Goal: Task Accomplishment & Management: Manage account settings

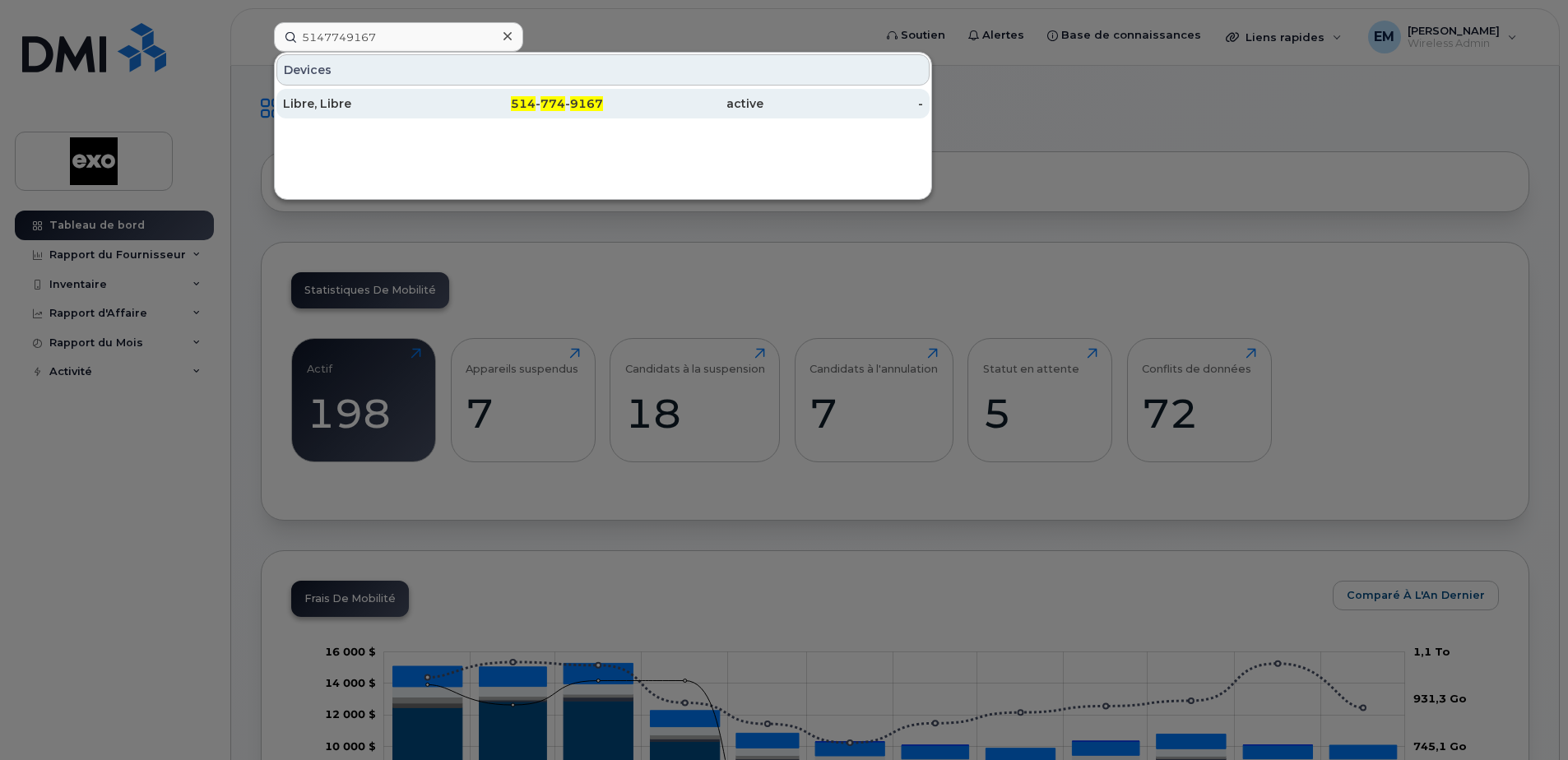
type input "5147749167"
click at [351, 102] on div "Libre, Libre" at bounding box center [363, 103] width 161 height 16
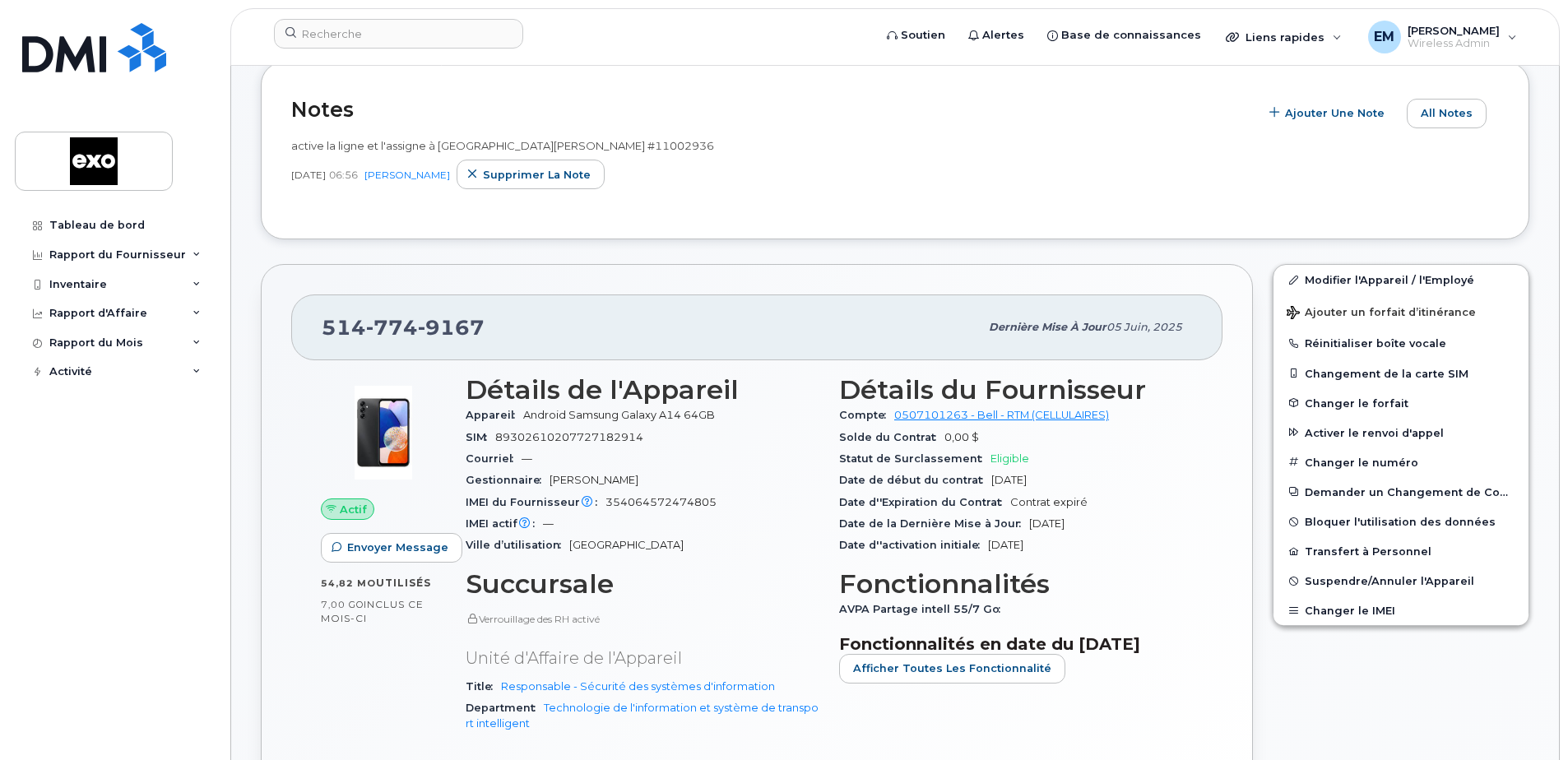
scroll to position [329, 0]
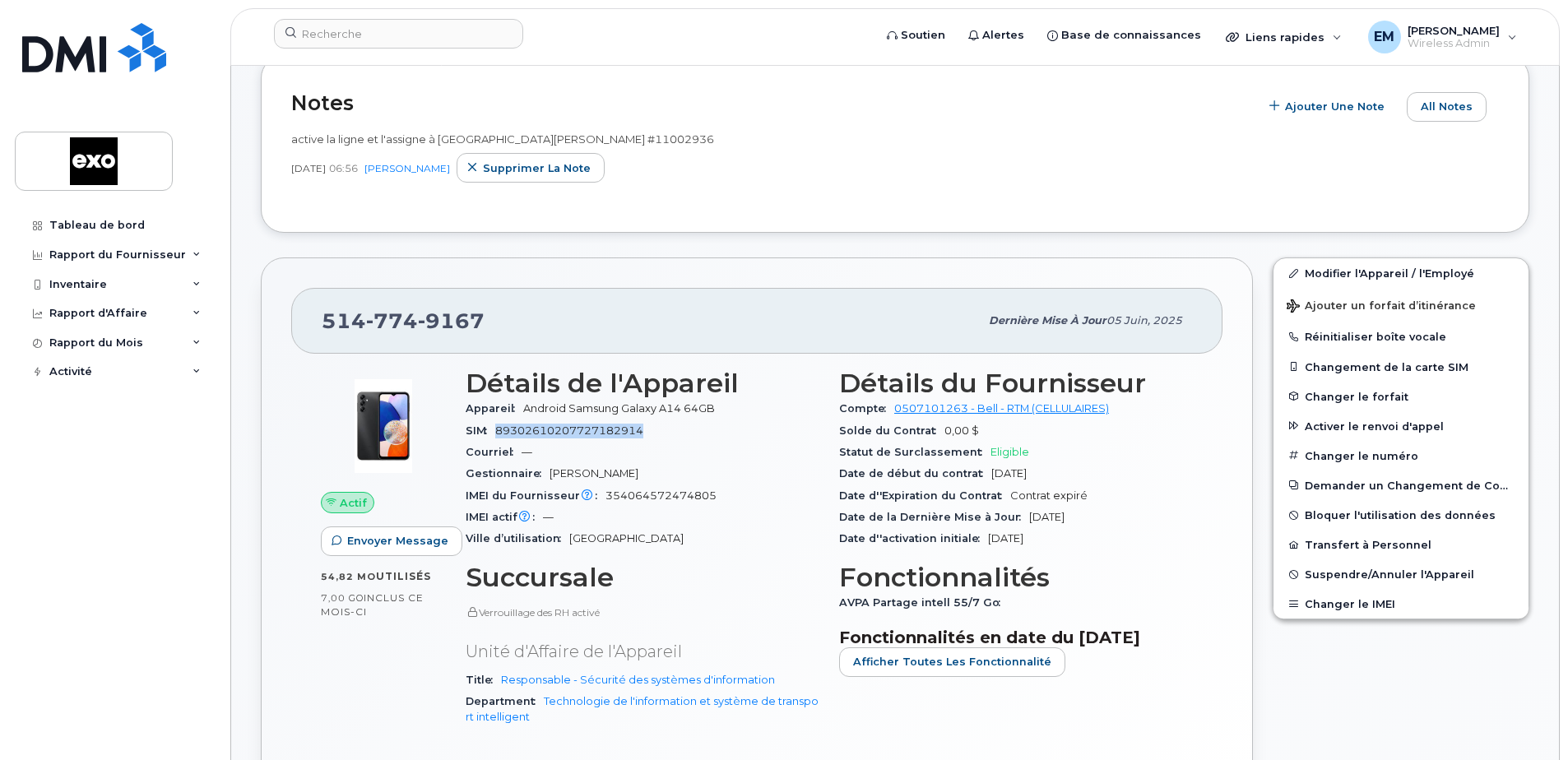
drag, startPoint x: 499, startPoint y: 445, endPoint x: 657, endPoint y: 445, distance: 158.0
click at [657, 442] on div "SIM [TECHNICAL_ID]" at bounding box center [643, 432] width 354 height 22
drag, startPoint x: 657, startPoint y: 445, endPoint x: 619, endPoint y: 444, distance: 38.0
copy span "89302610207727182914"
click at [1372, 285] on link "Modifier l'Appareil / l'Employé" at bounding box center [1401, 273] width 255 height 30
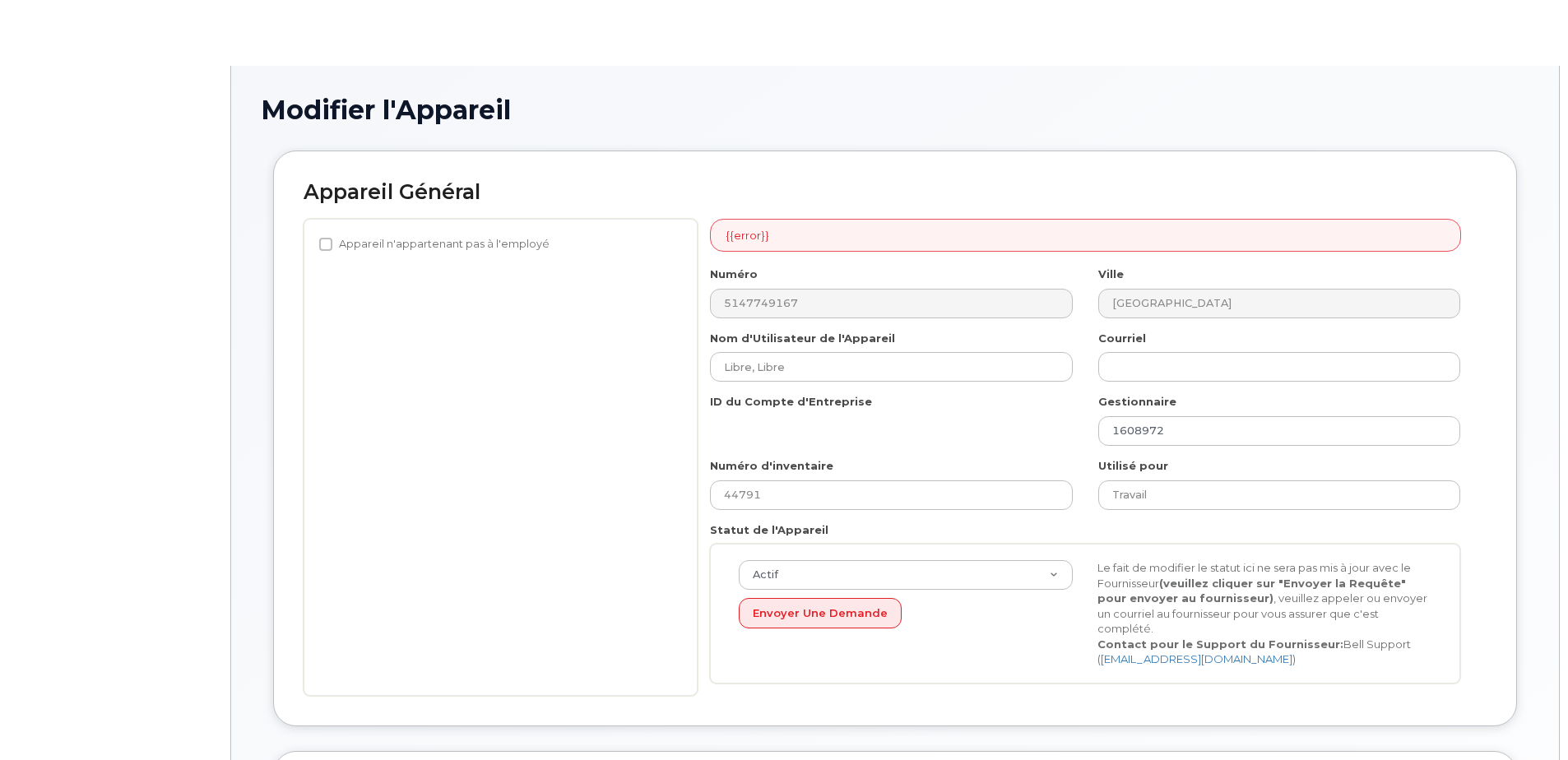
select select "4406287"
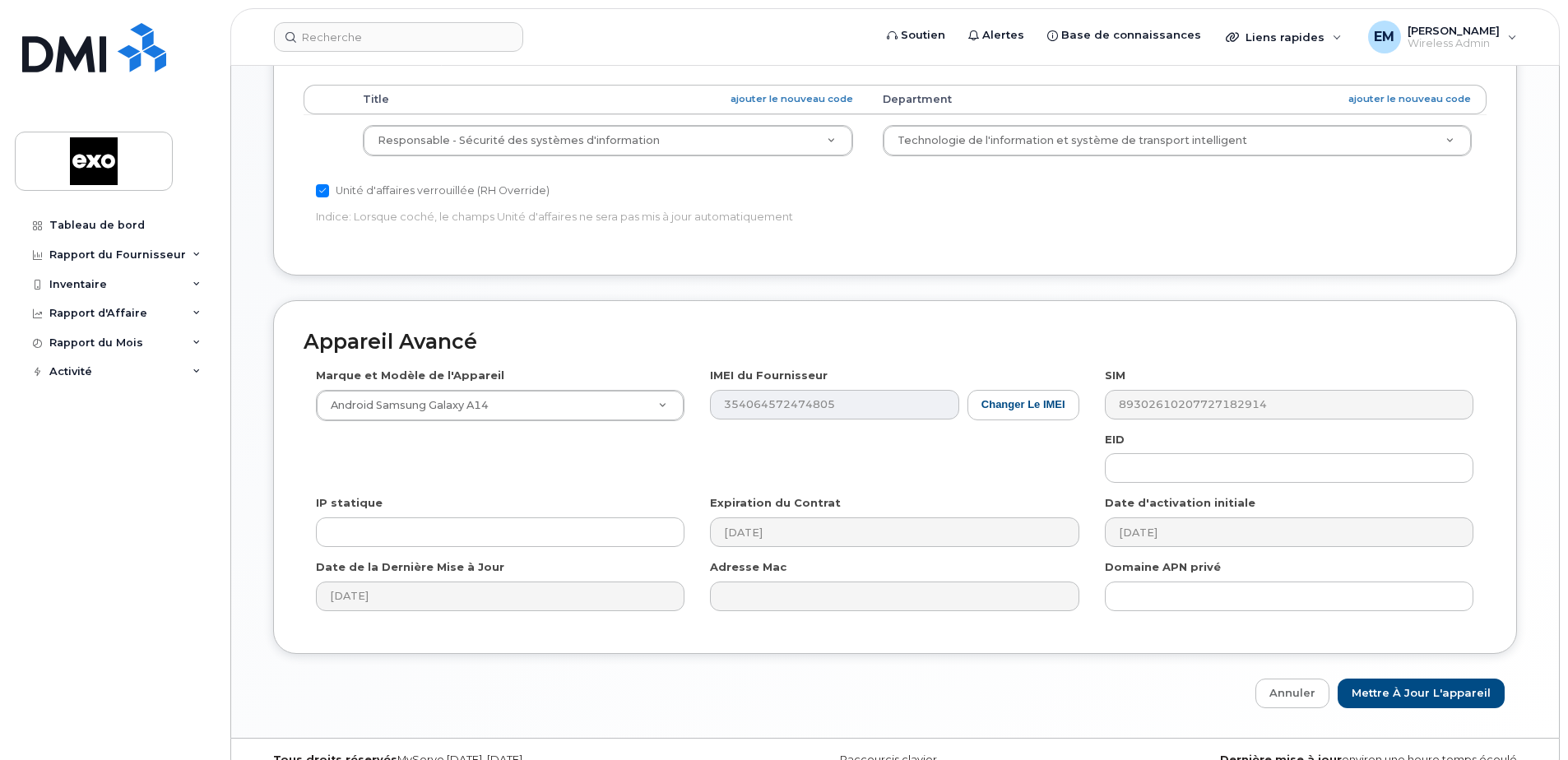
scroll to position [704, 0]
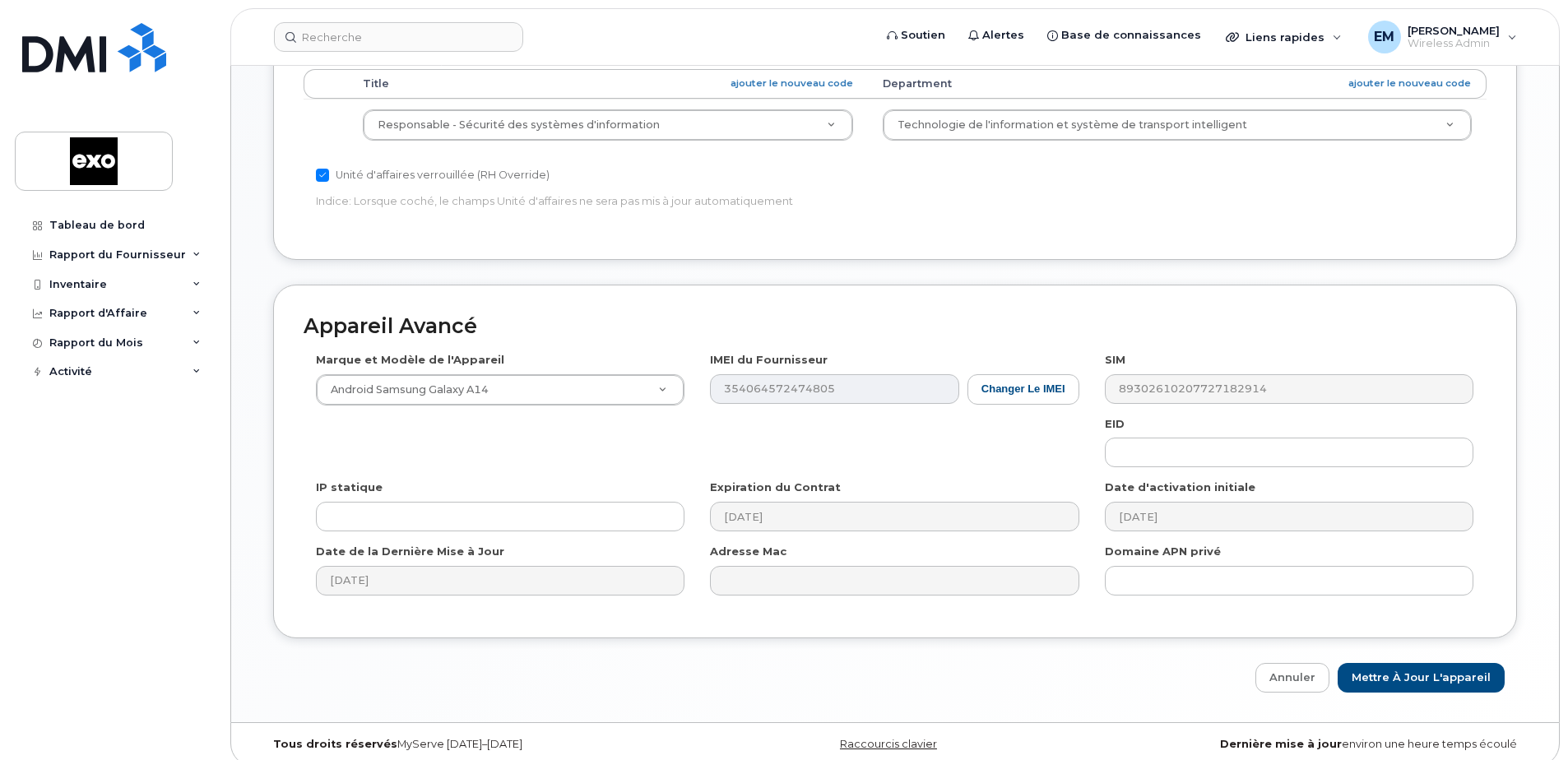
click at [1099, 377] on div "SIM [TECHNICAL_ID]" at bounding box center [1290, 377] width 394 height 52
drag, startPoint x: 1099, startPoint y: 377, endPoint x: 1409, endPoint y: 280, distance: 324.8
click at [1407, 297] on div "Appareil Avancé Marque et Modèle de l'Appareil Android Samsung Galaxy A14 Andro…" at bounding box center [895, 462] width 1244 height 354
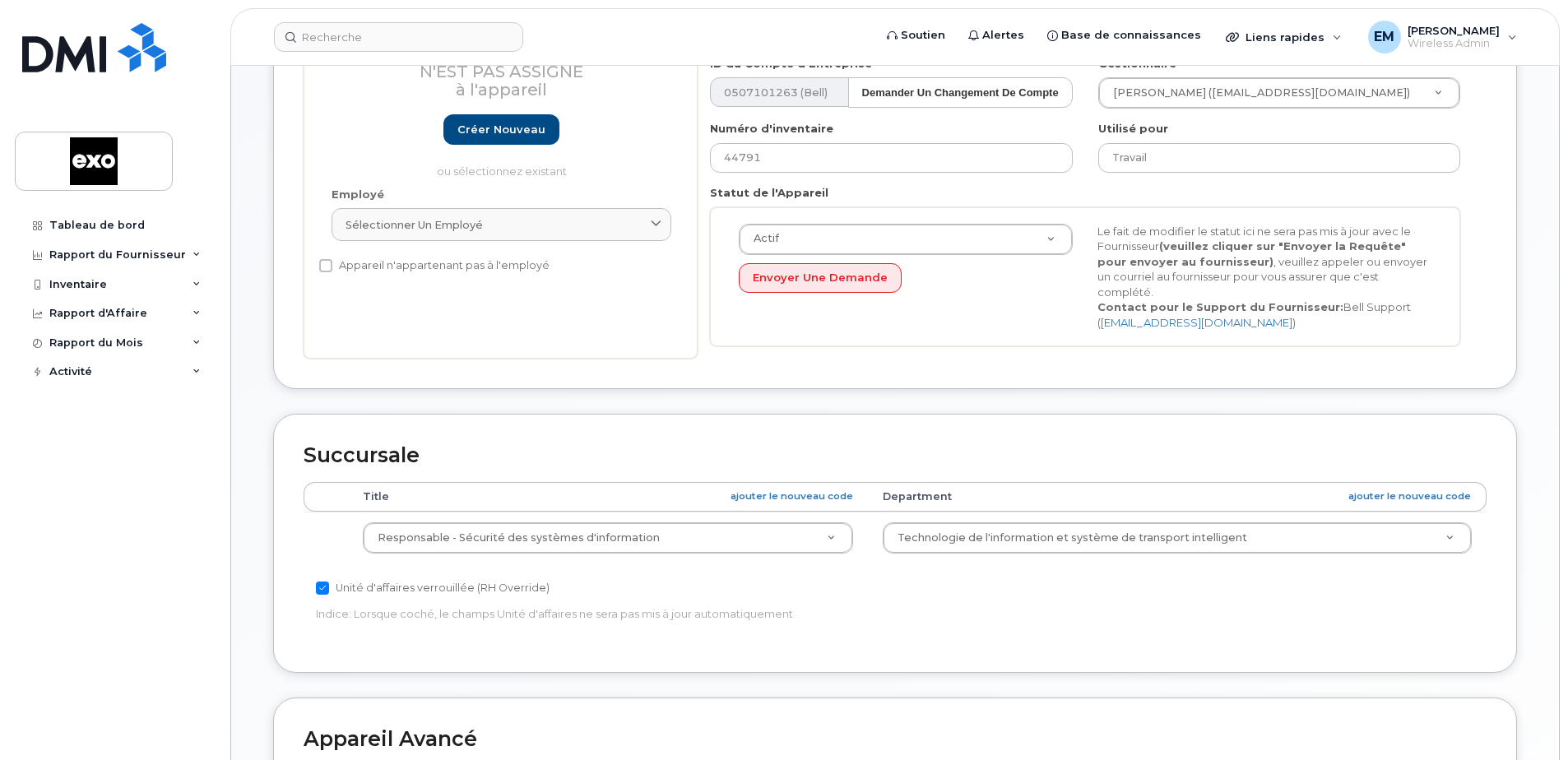
scroll to position [0, 0]
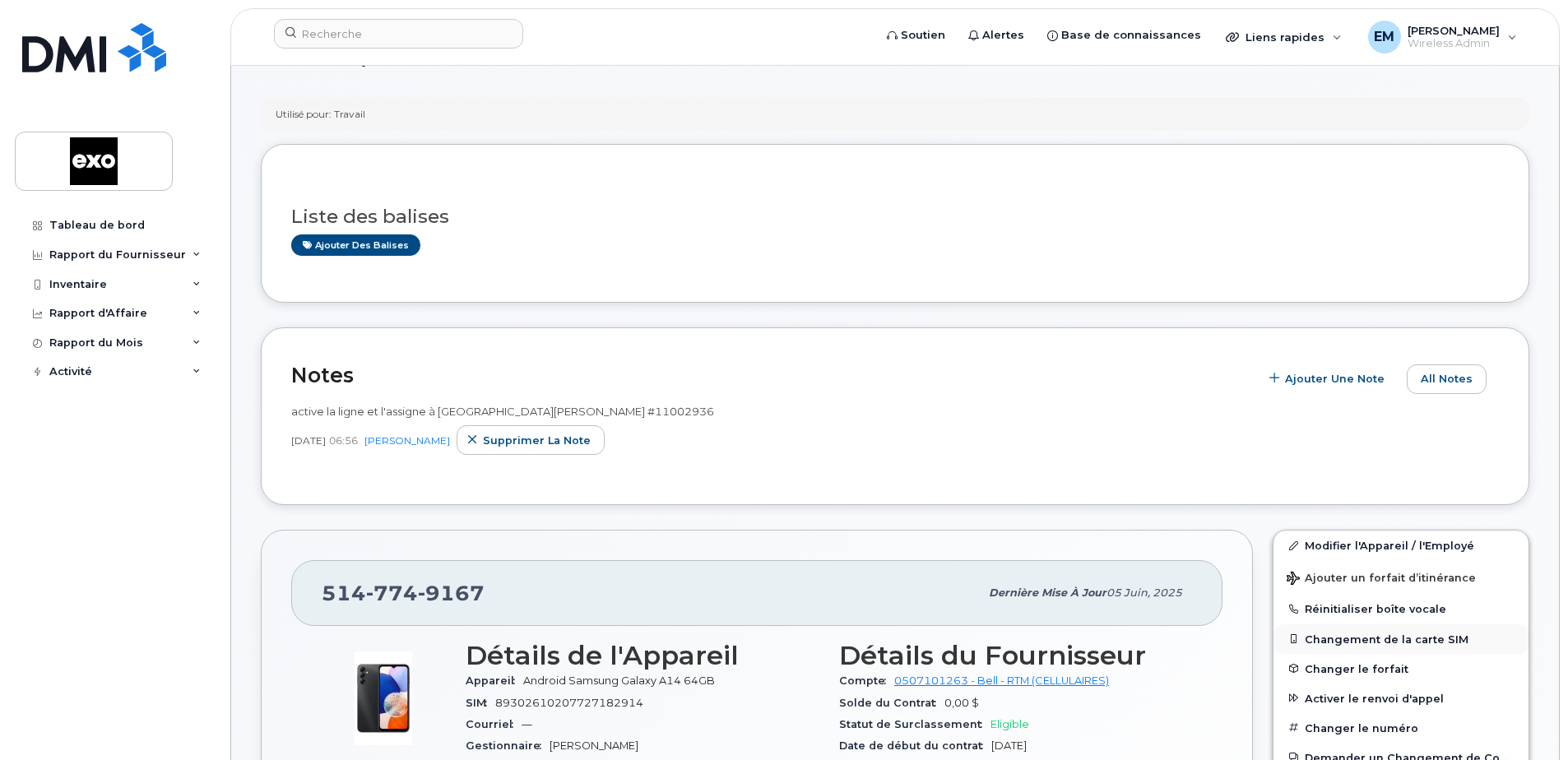
scroll to position [83, 0]
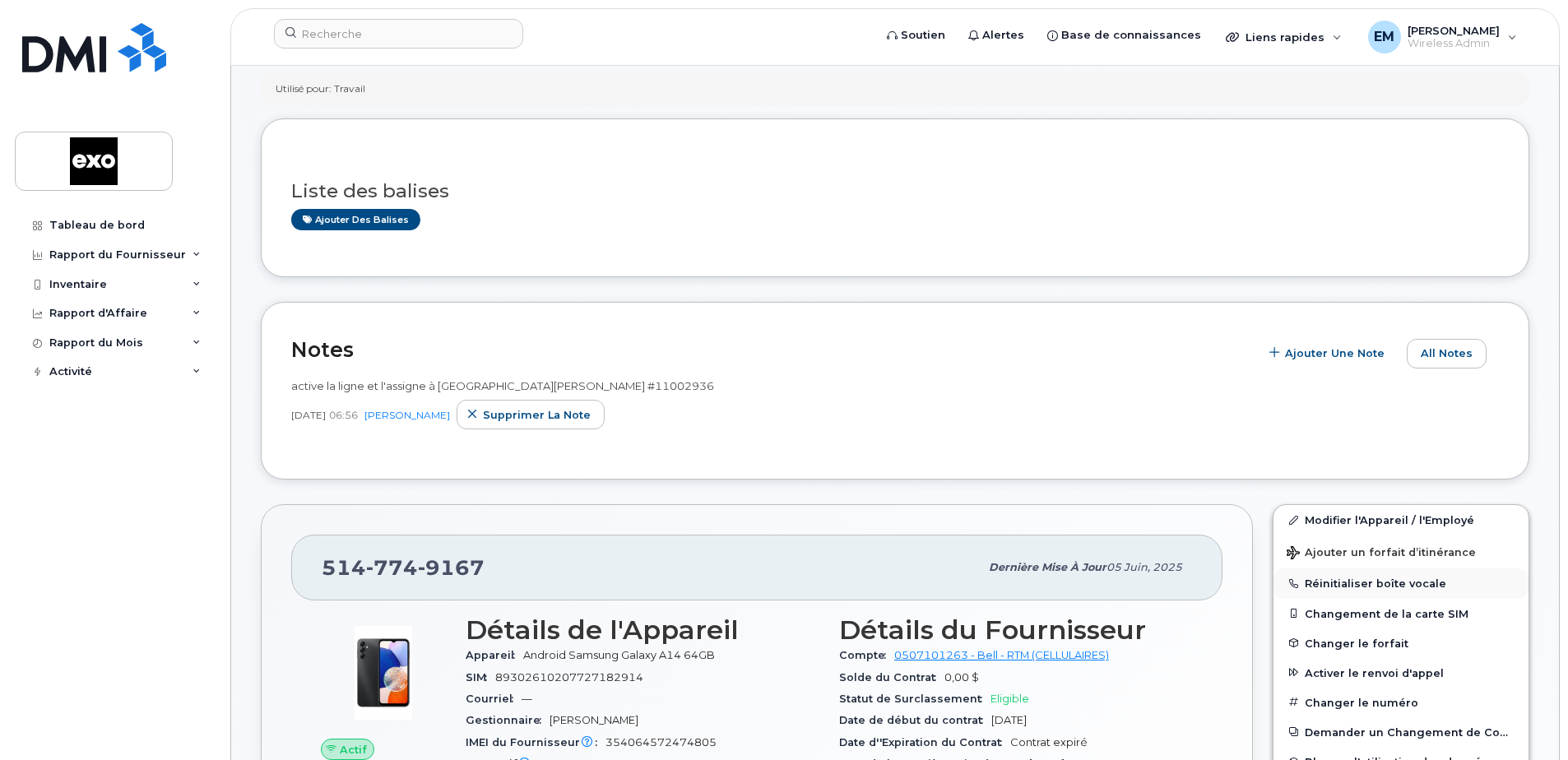
click at [1380, 597] on button "Réinitialiser boîte vocale" at bounding box center [1401, 583] width 255 height 30
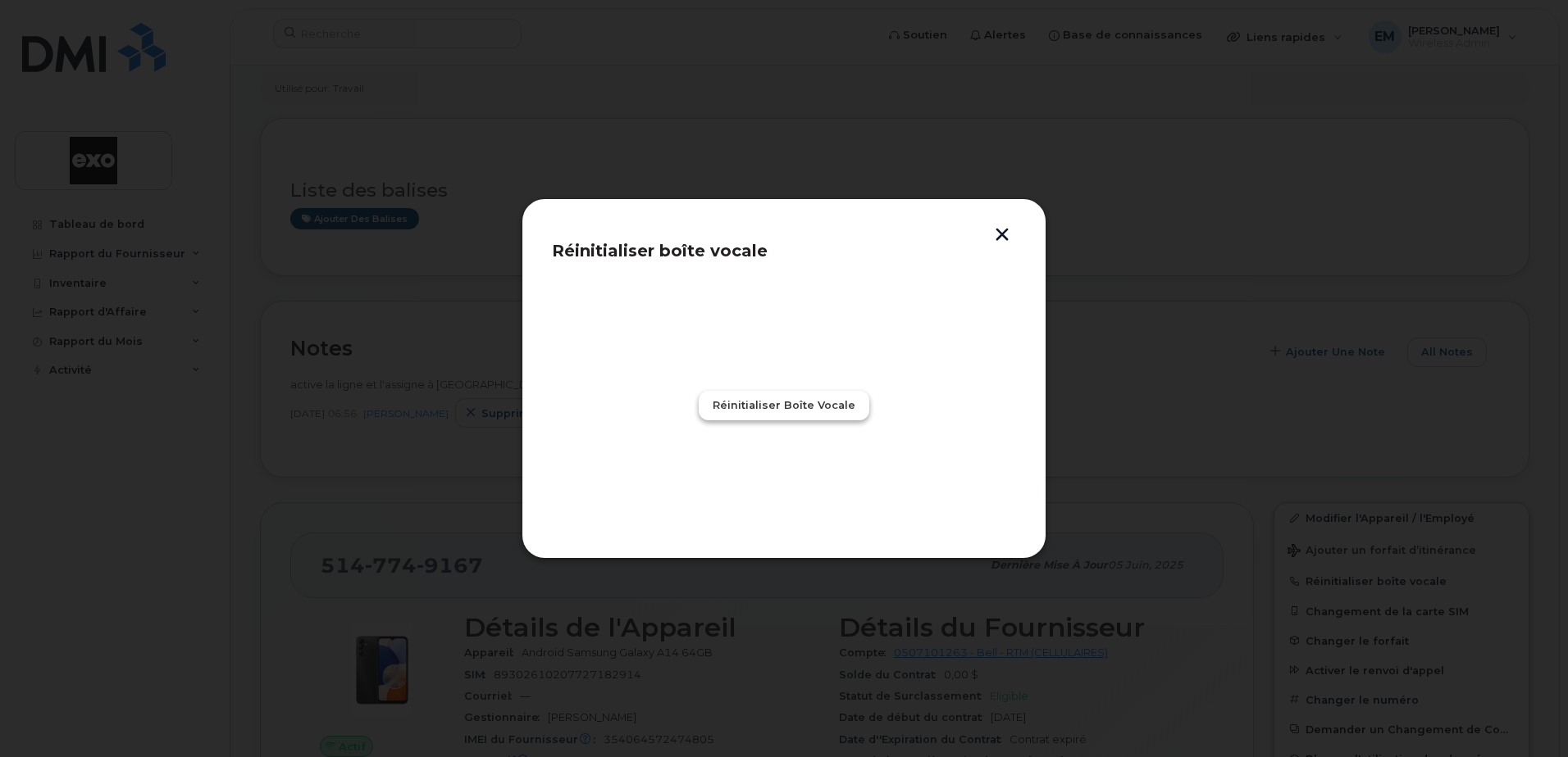
click at [782, 407] on span "Réinitialiser boîte vocale" at bounding box center [784, 405] width 143 height 15
click at [796, 480] on span "Fermer" at bounding box center [784, 477] width 42 height 15
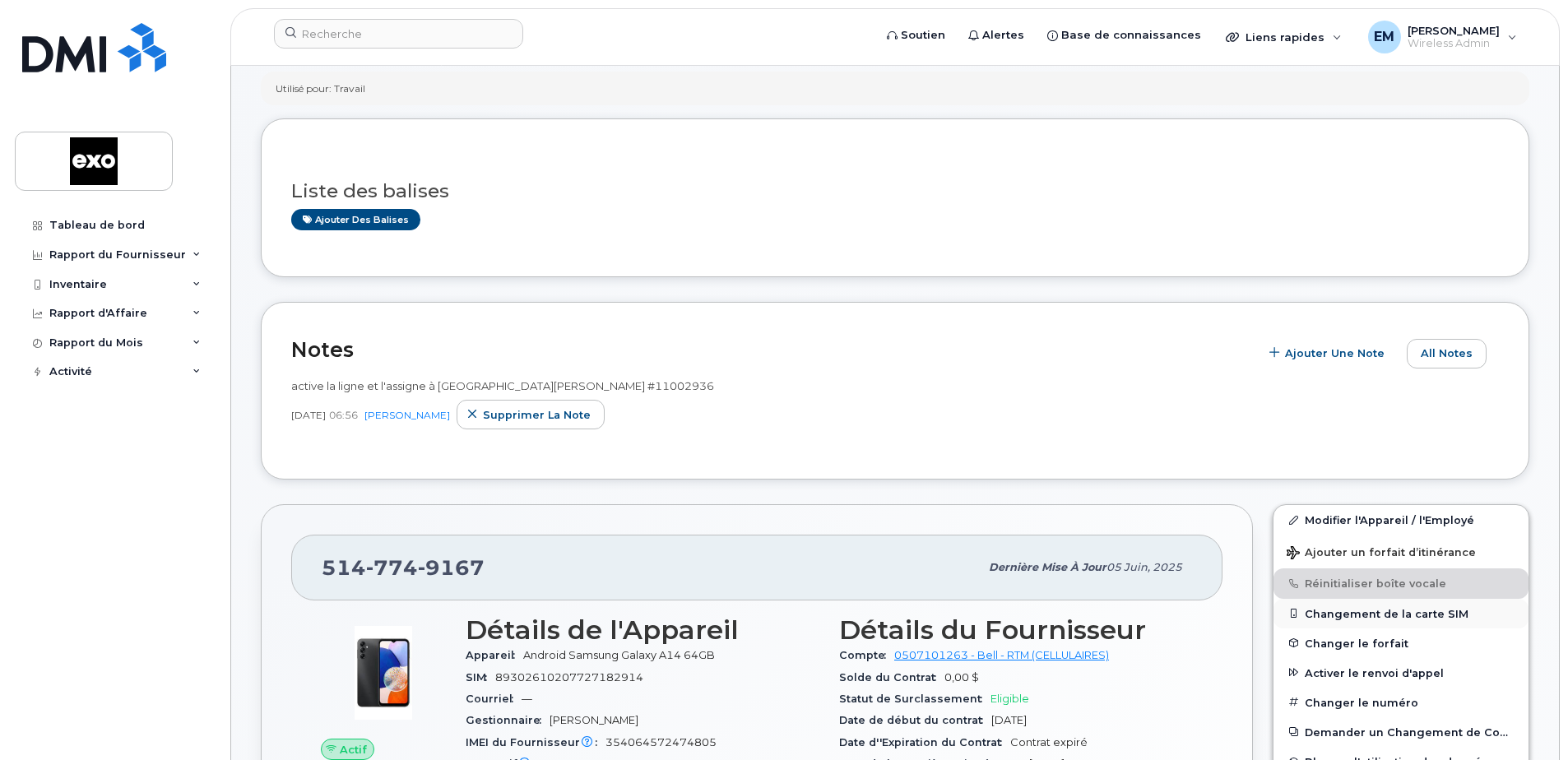
click at [1400, 619] on button "Changement de la carte SIM" at bounding box center [1401, 614] width 255 height 30
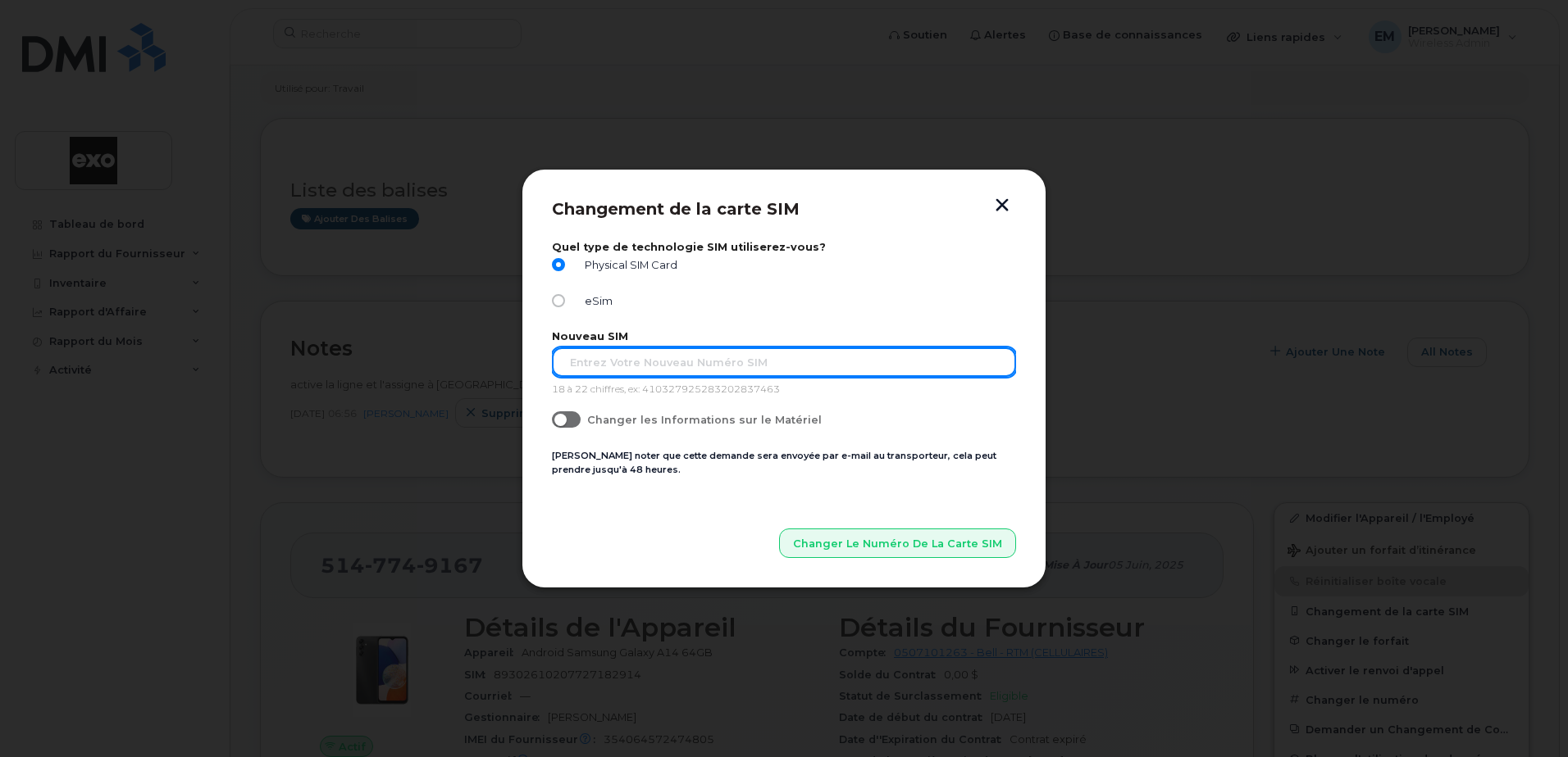
click at [662, 365] on input "text" at bounding box center [784, 362] width 465 height 30
paste input "89302610207727182914"
type input "89302610207727182914"
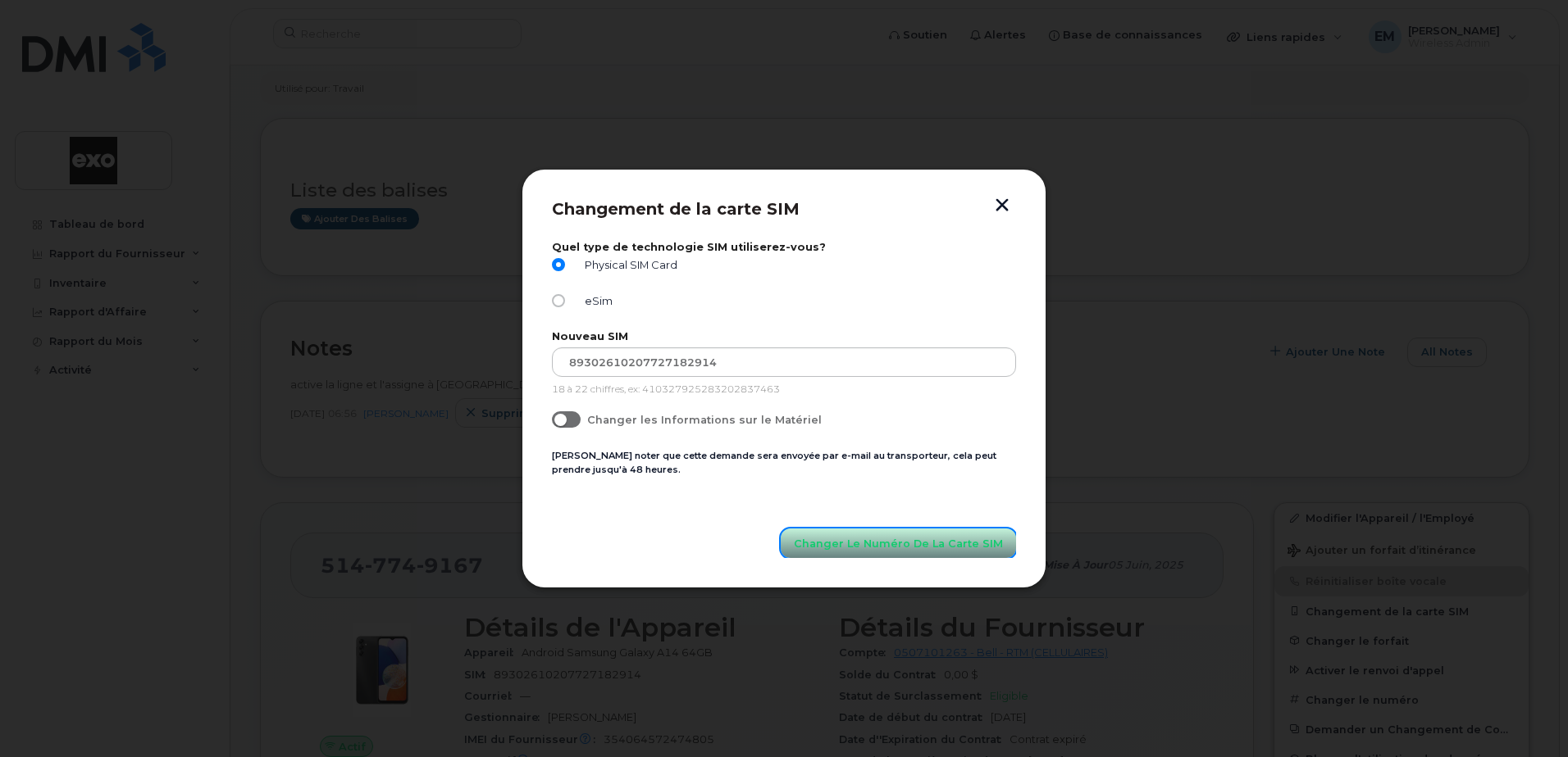
click at [838, 541] on span "Changer le Numéro de la Carte SIM" at bounding box center [897, 543] width 209 height 15
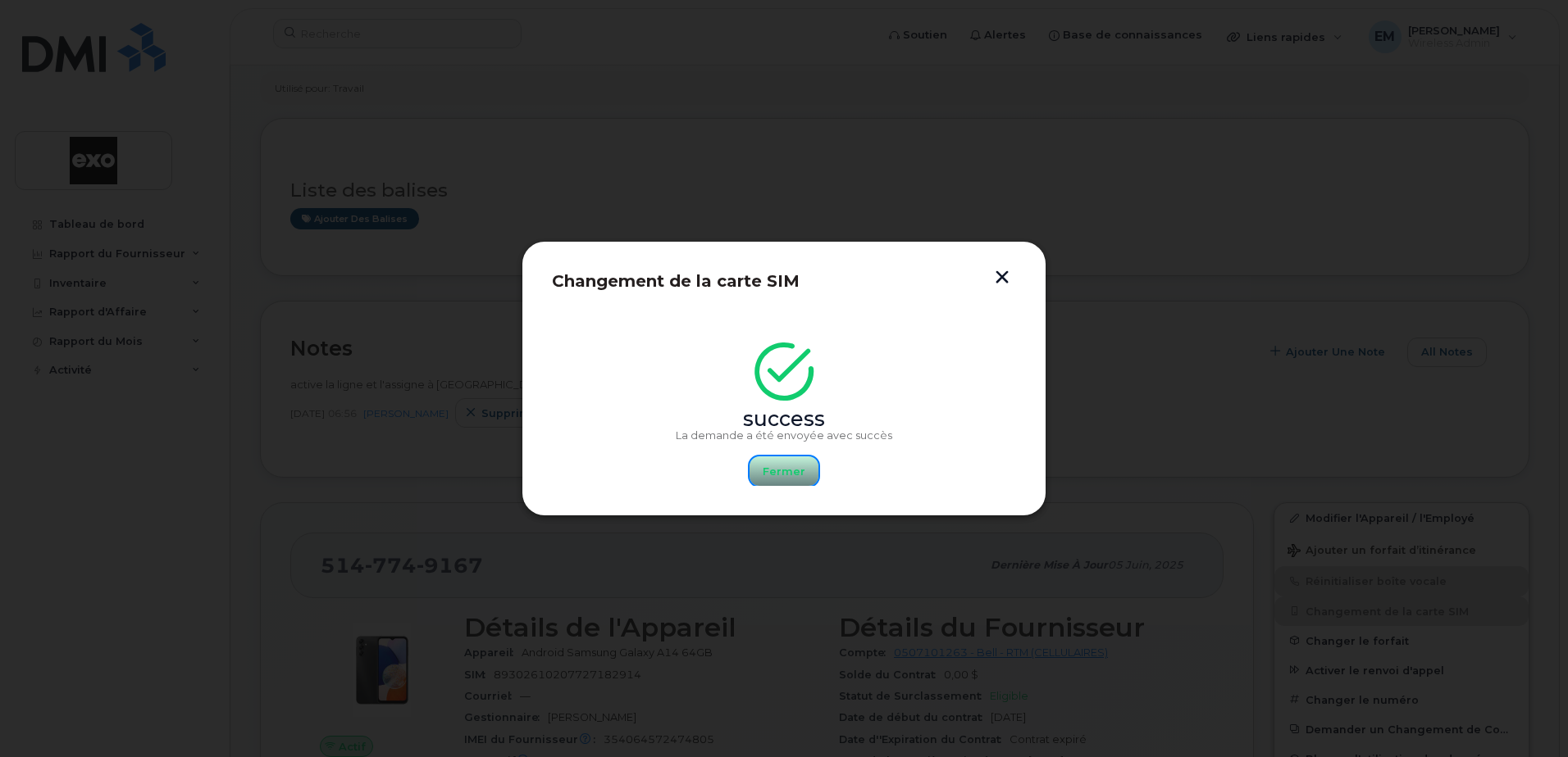
click at [784, 477] on span "Fermer" at bounding box center [784, 472] width 42 height 15
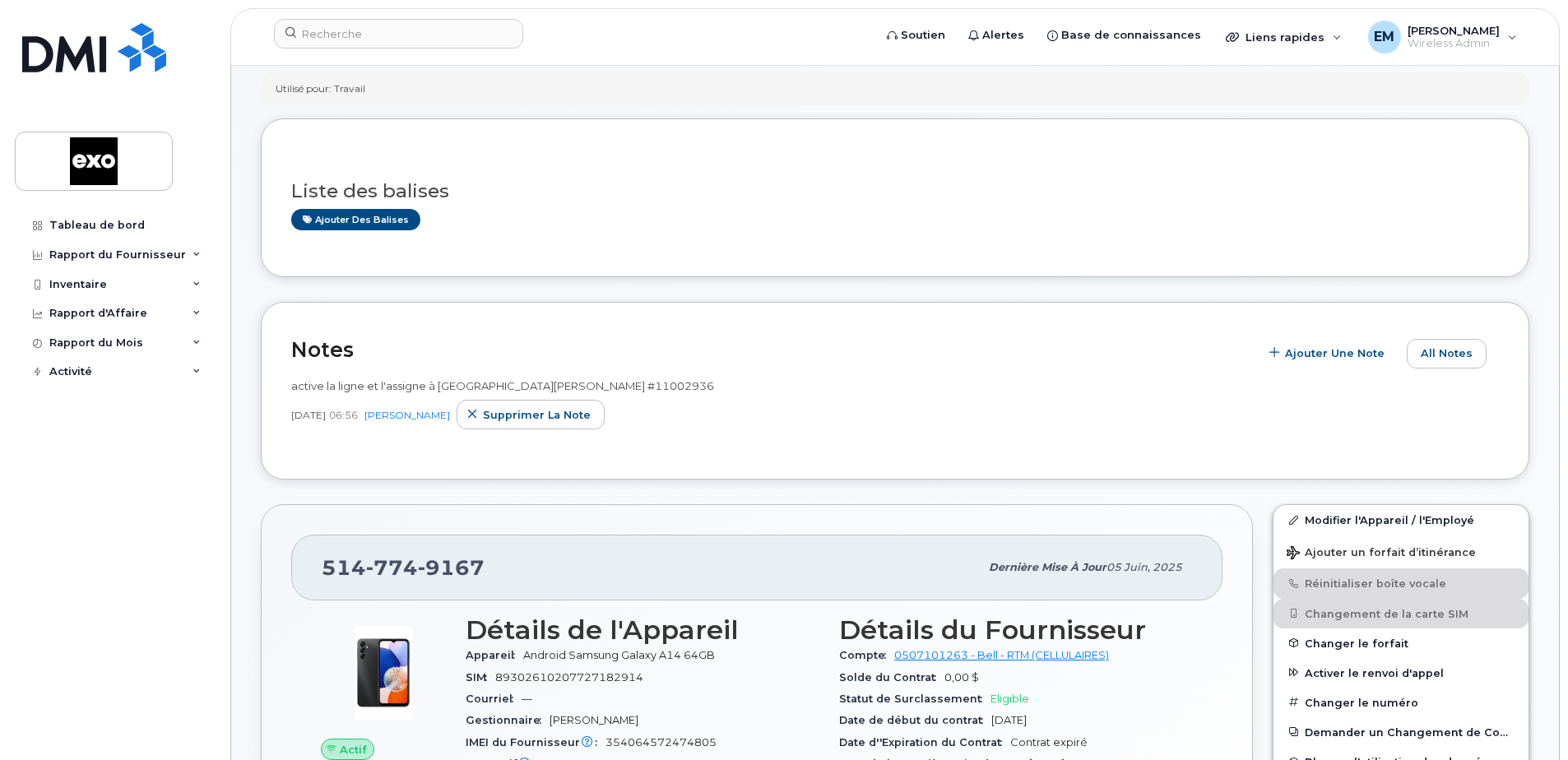
click at [1027, 355] on h2 "Notes" at bounding box center [771, 349] width 959 height 24
